Goal: Information Seeking & Learning: Learn about a topic

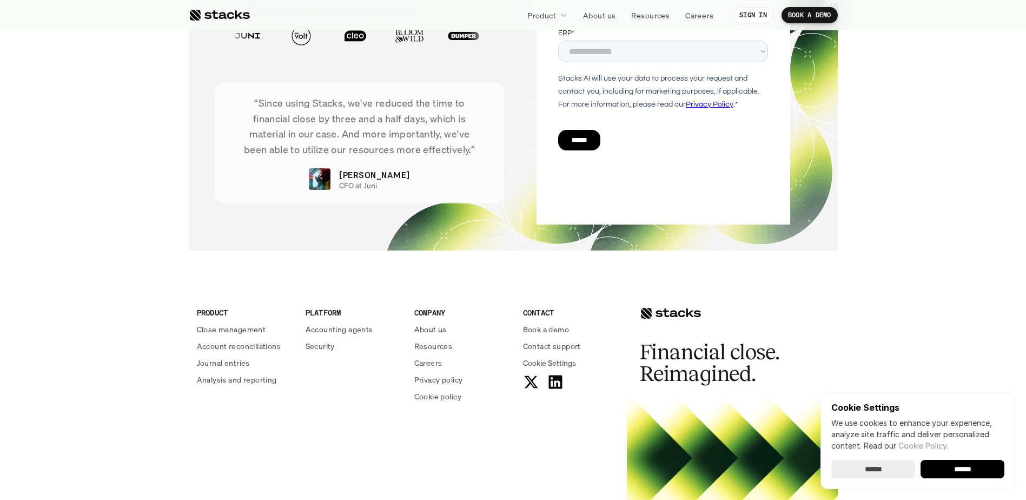
scroll to position [3872, 0]
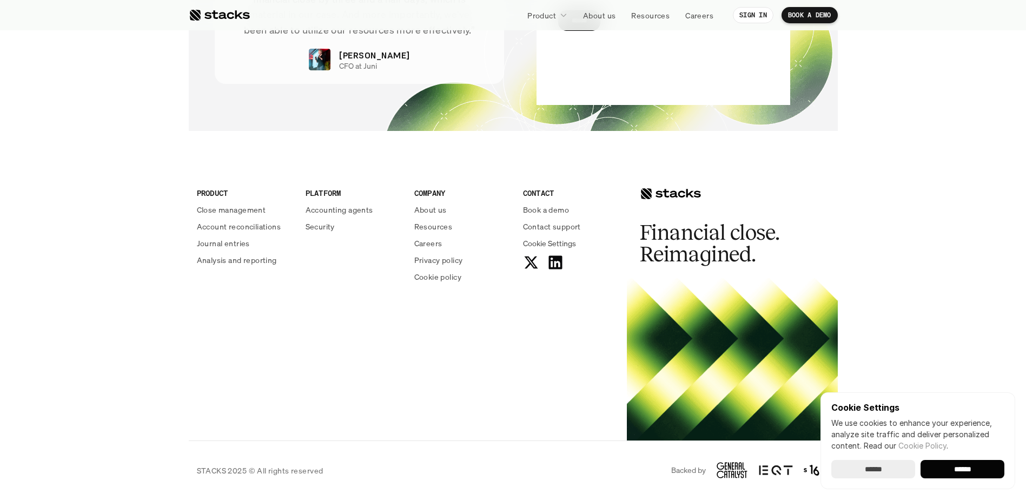
click at [987, 468] on input "******" at bounding box center [962, 469] width 84 height 18
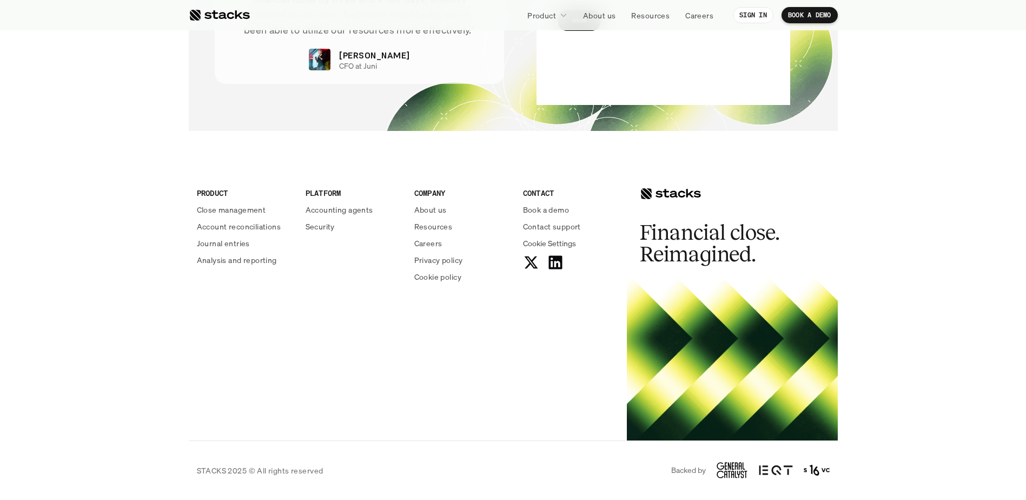
scroll to position [0, 0]
click at [435, 261] on p "Privacy policy" at bounding box center [438, 259] width 49 height 11
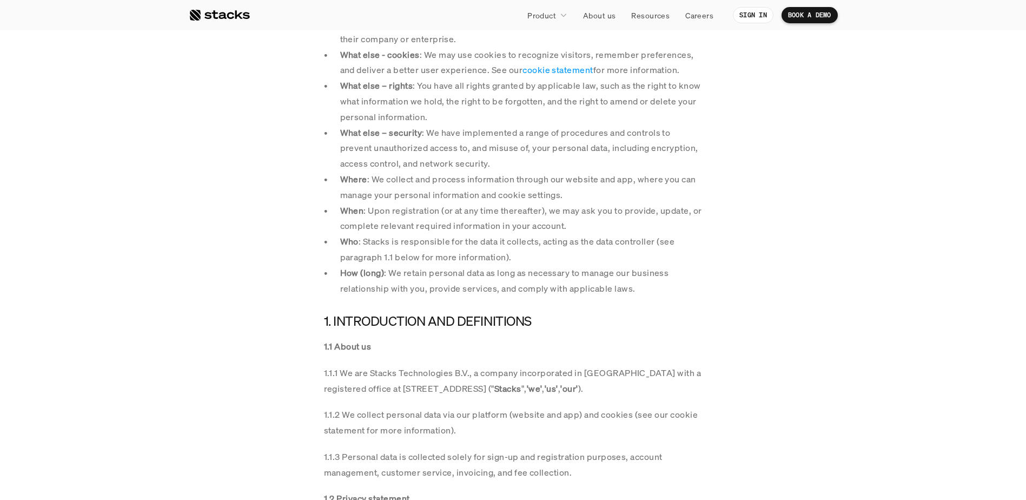
scroll to position [378, 0]
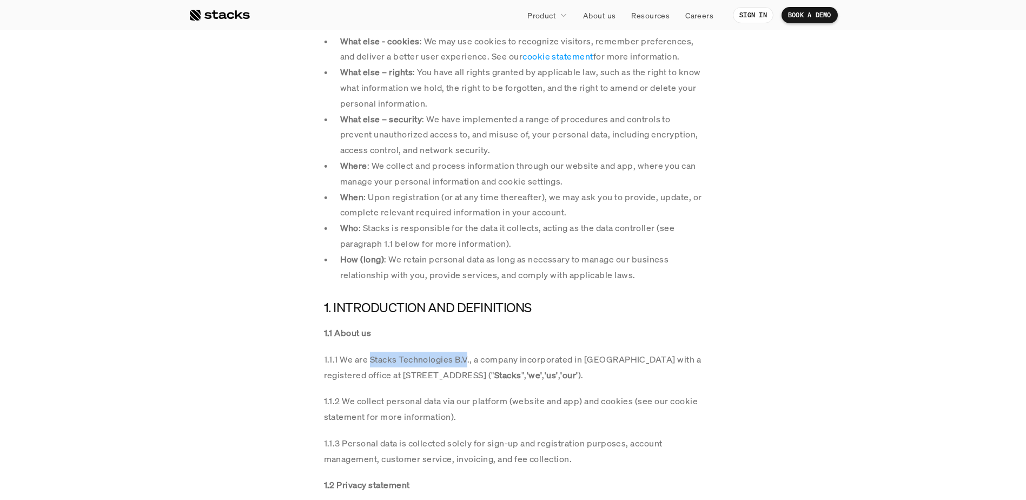
drag, startPoint x: 370, startPoint y: 360, endPoint x: 466, endPoint y: 358, distance: 95.7
click at [466, 358] on p "1.1.1 We are Stacks Technologies B.V., a company incorporated in [GEOGRAPHIC_DA…" at bounding box center [513, 366] width 378 height 31
copy p "Stacks Technologies B.V"
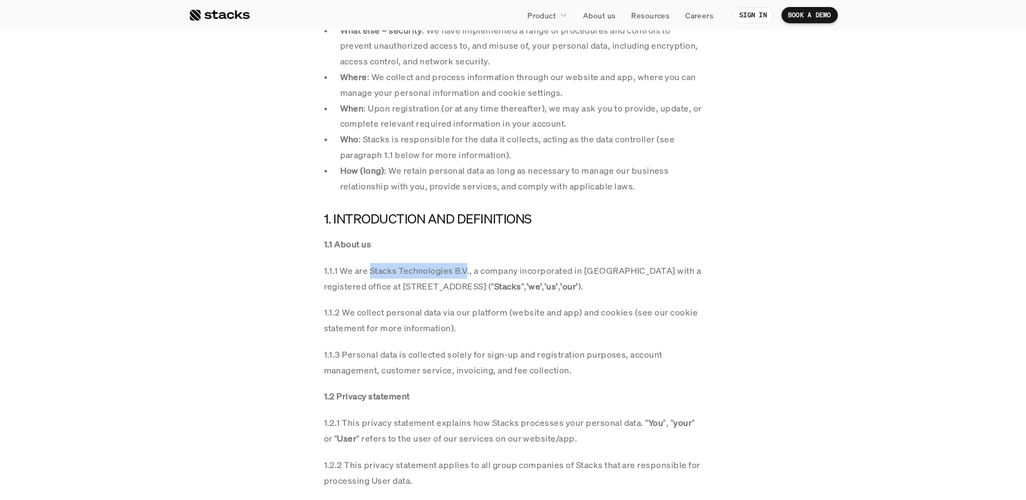
scroll to position [487, 0]
